Goal: Find specific page/section: Find specific page/section

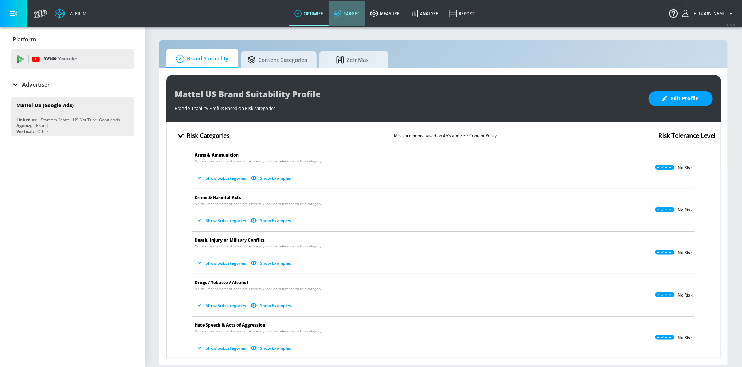
click at [352, 15] on link "Target" at bounding box center [347, 13] width 36 height 25
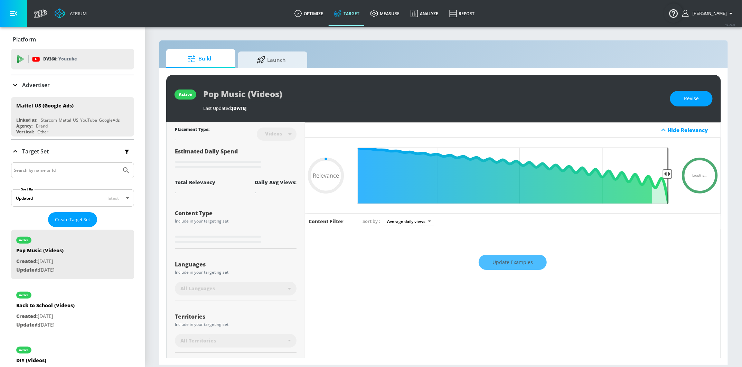
type input "0.05"
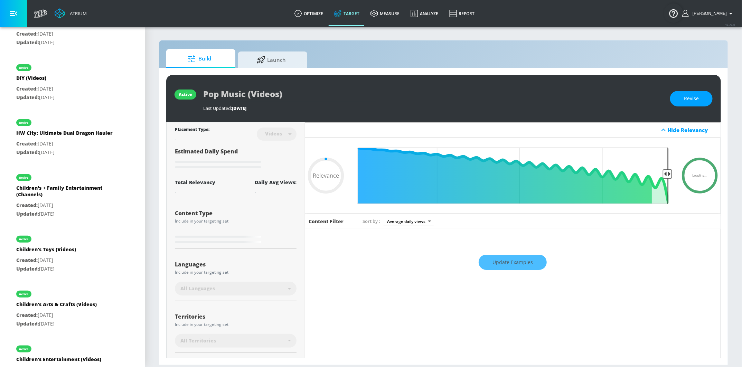
scroll to position [420, 0]
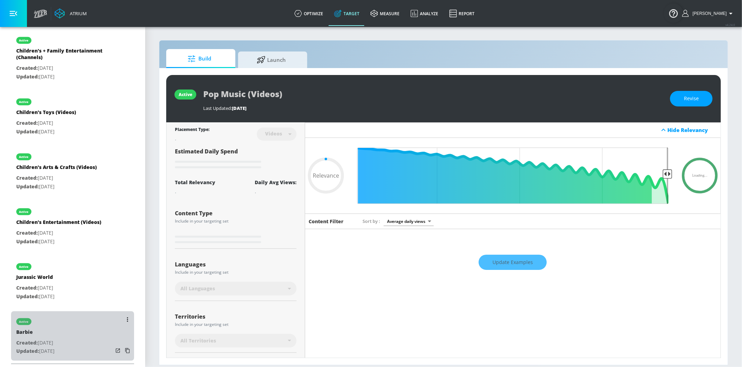
click at [46, 337] on div "Barbie" at bounding box center [35, 334] width 38 height 10
type input "Barbie"
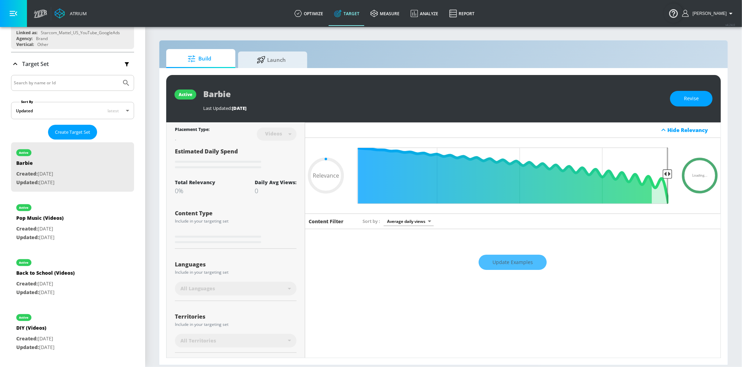
scroll to position [72, 0]
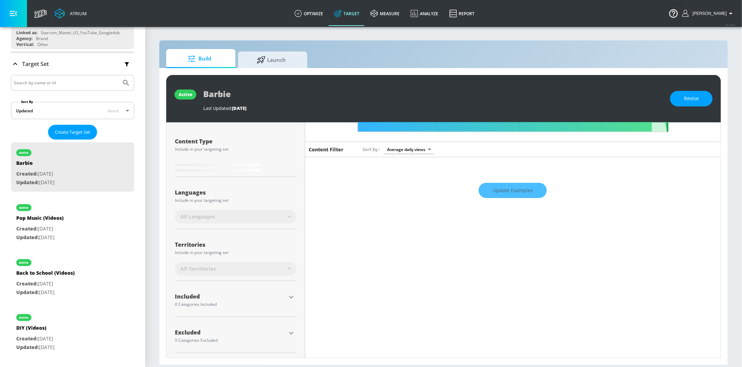
type input "0.65"
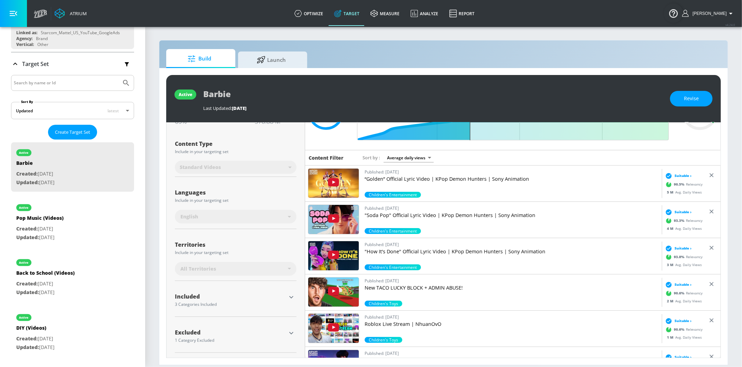
scroll to position [0, 0]
